Goal: Obtain resource: Obtain resource

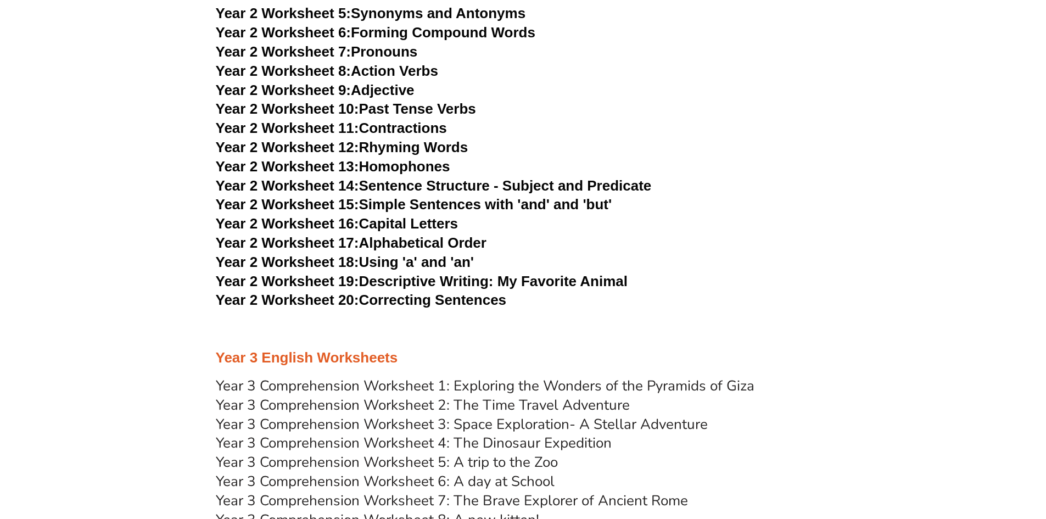
scroll to position [2944, 0]
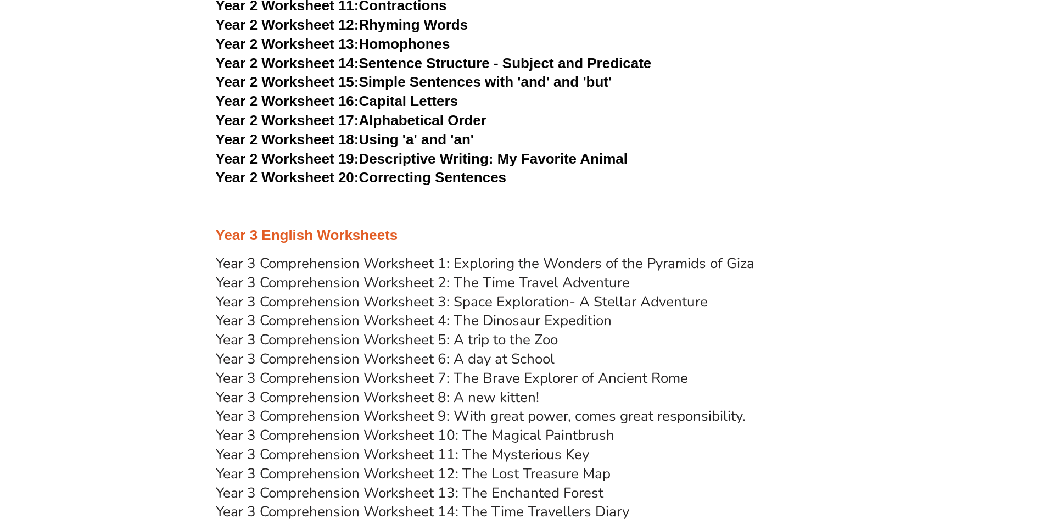
click at [308, 261] on link "Year 3 Comprehension Worksheet 1: Exploring the Wonders of the Pyramids of Giza" at bounding box center [485, 263] width 539 height 19
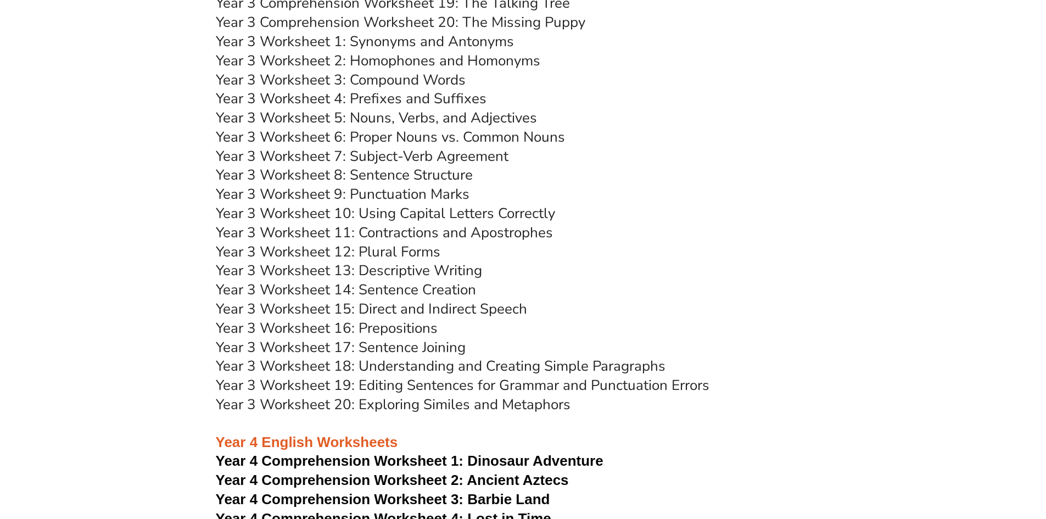
scroll to position [3274, 0]
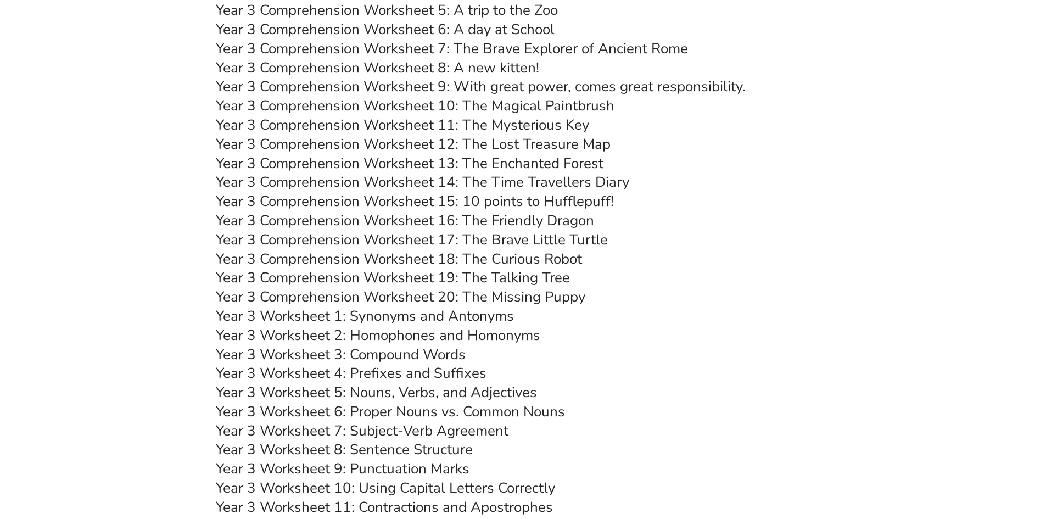
click at [412, 318] on link "Year 3 Worksheet 1: Synonyms and Antonyms" at bounding box center [365, 315] width 298 height 19
click at [536, 337] on link "Year 3 Worksheet 2: Homophones and Homonyms" at bounding box center [378, 335] width 324 height 19
click at [449, 356] on link "Year 3 Worksheet 3: Compound Words" at bounding box center [341, 354] width 250 height 19
click at [454, 370] on link "Year 3 Worksheet 4: Prefixes and Suffixes" at bounding box center [351, 372] width 271 height 19
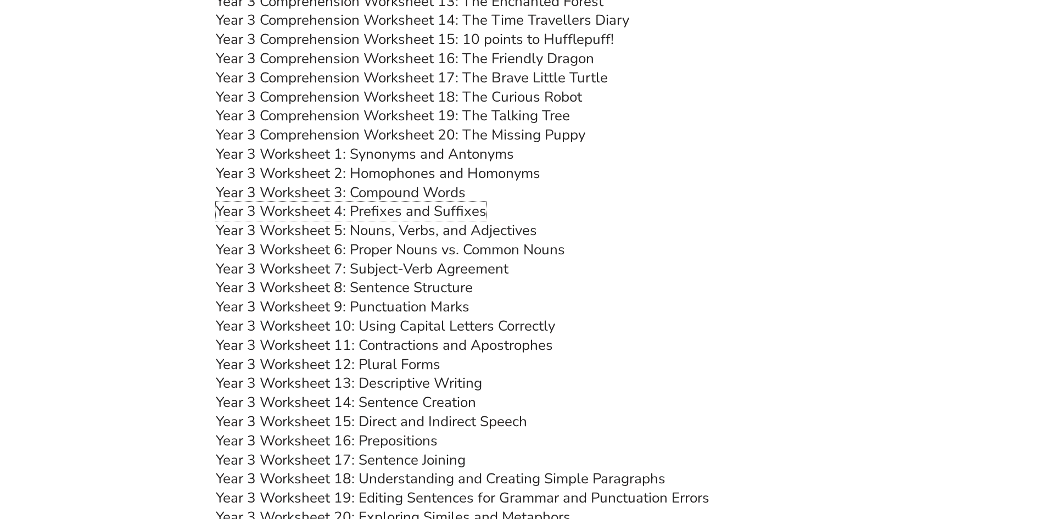
scroll to position [3439, 0]
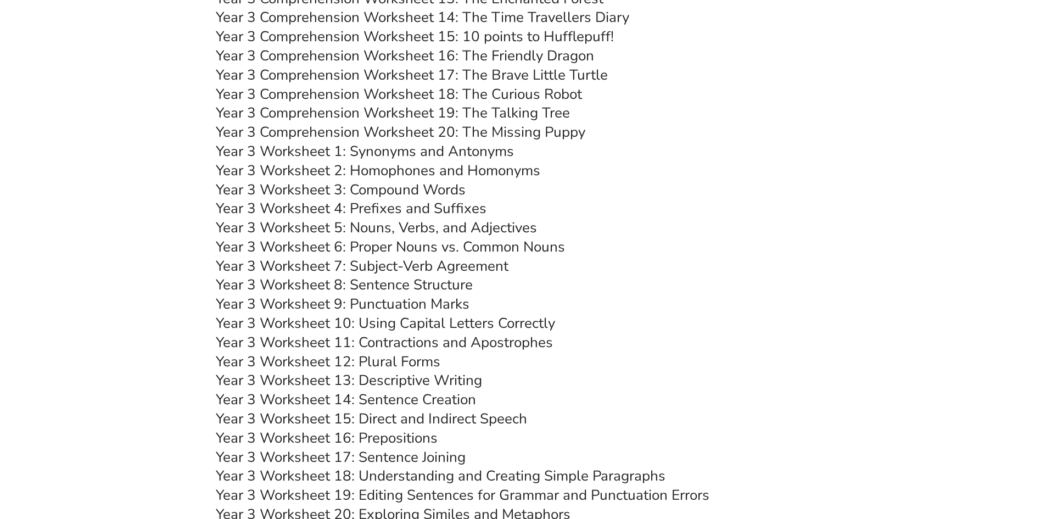
click at [500, 223] on link "Year 3 Worksheet 5: Nouns, Verbs, and Adjectives" at bounding box center [376, 227] width 321 height 19
click at [439, 243] on link "Year 3 Worksheet 6: Proper Nouns vs. Common Nouns" at bounding box center [390, 246] width 349 height 19
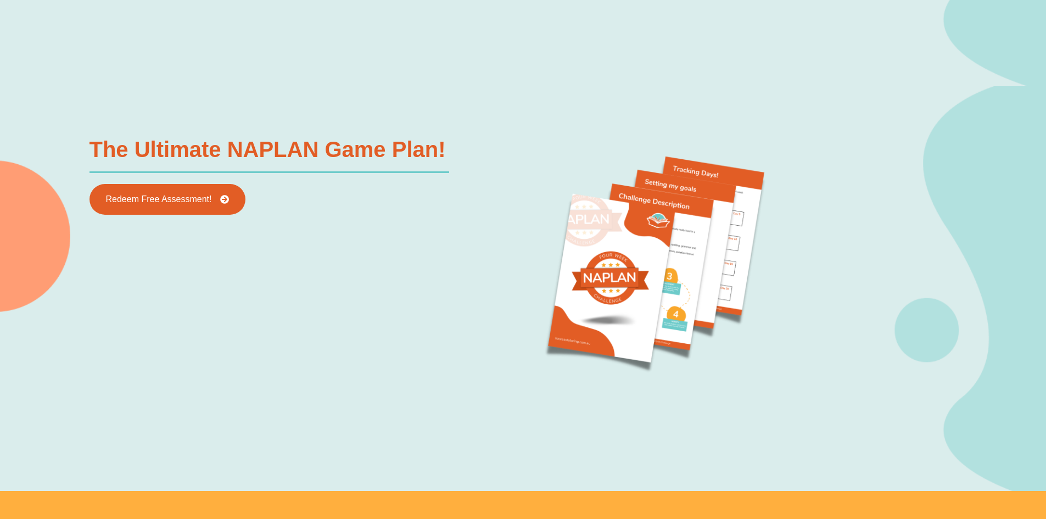
scroll to position [1314, 0]
